Goal: Find specific page/section: Find specific page/section

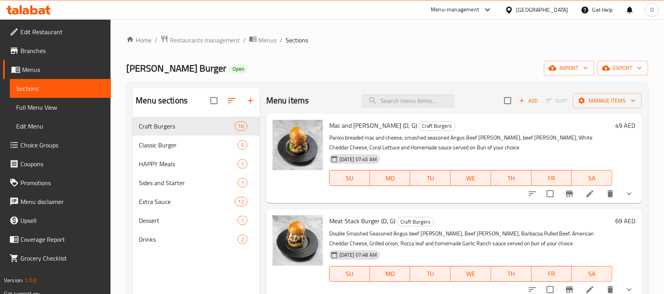
click at [531, 13] on div "[GEOGRAPHIC_DATA]" at bounding box center [542, 10] width 52 height 9
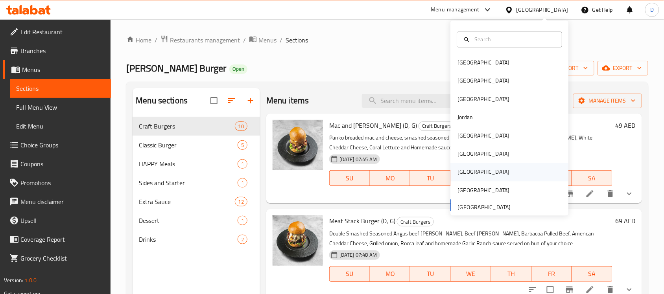
click at [458, 169] on div "[GEOGRAPHIC_DATA]" at bounding box center [484, 172] width 52 height 9
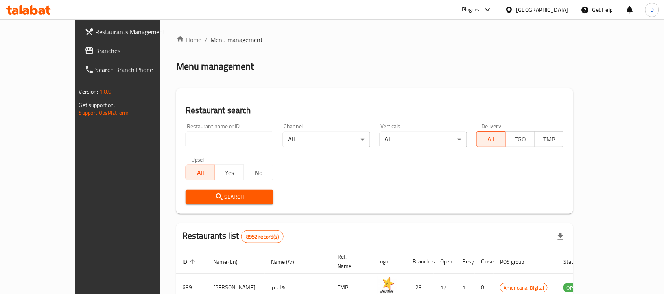
click at [96, 50] on span "Branches" at bounding box center [138, 50] width 84 height 9
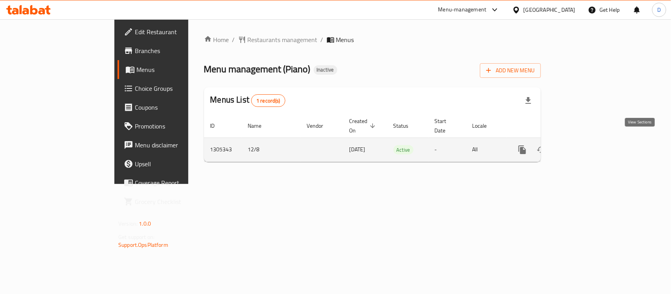
click at [584, 145] on icon "enhanced table" at bounding box center [578, 149] width 9 height 9
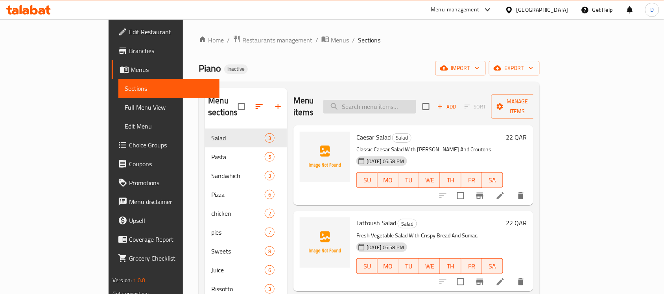
click at [390, 105] on input "search" at bounding box center [369, 107] width 93 height 14
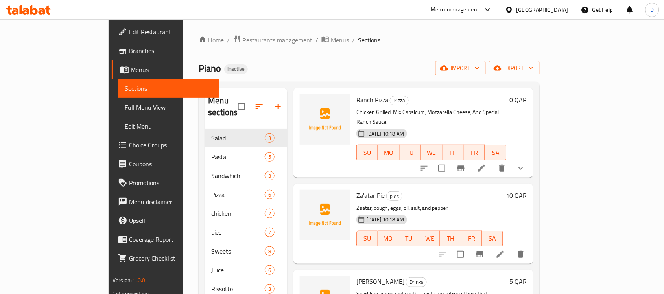
scroll to position [590, 0]
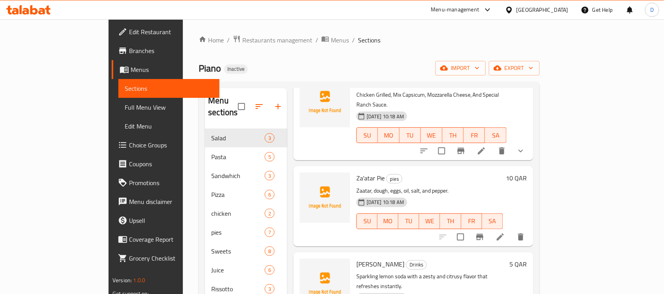
type input "za"
